Goal: Transaction & Acquisition: Purchase product/service

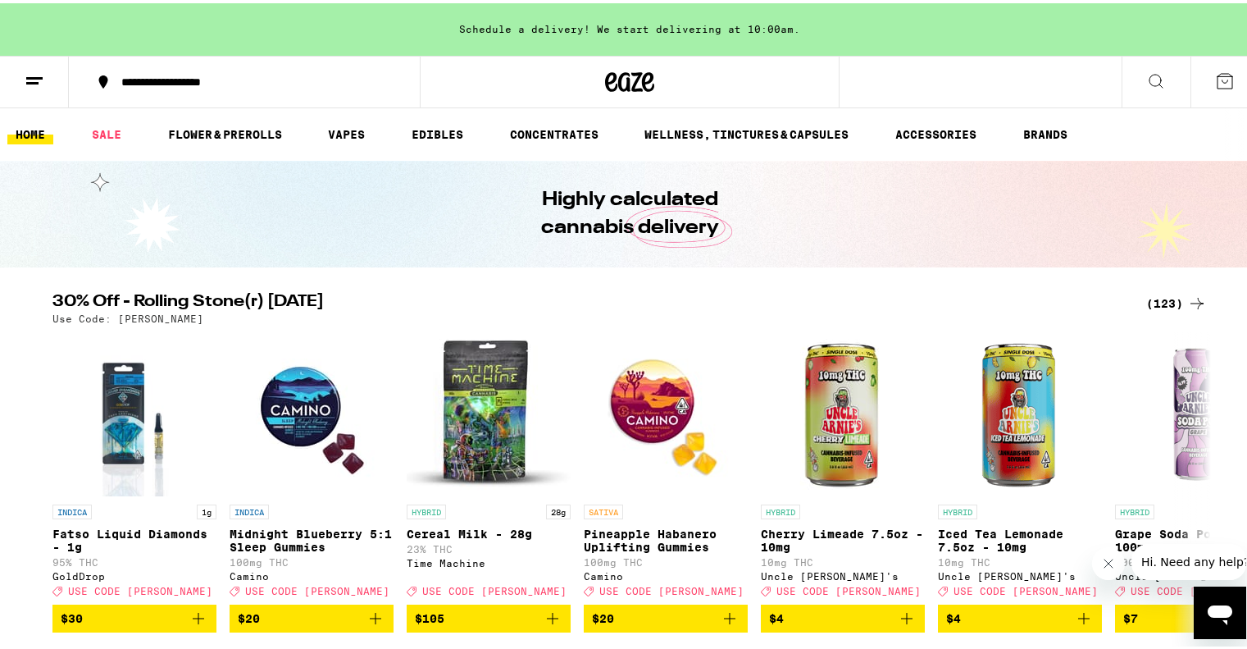
click at [1146, 296] on div "(123)" at bounding box center [1176, 300] width 61 height 20
